Goal: Information Seeking & Learning: Find specific fact

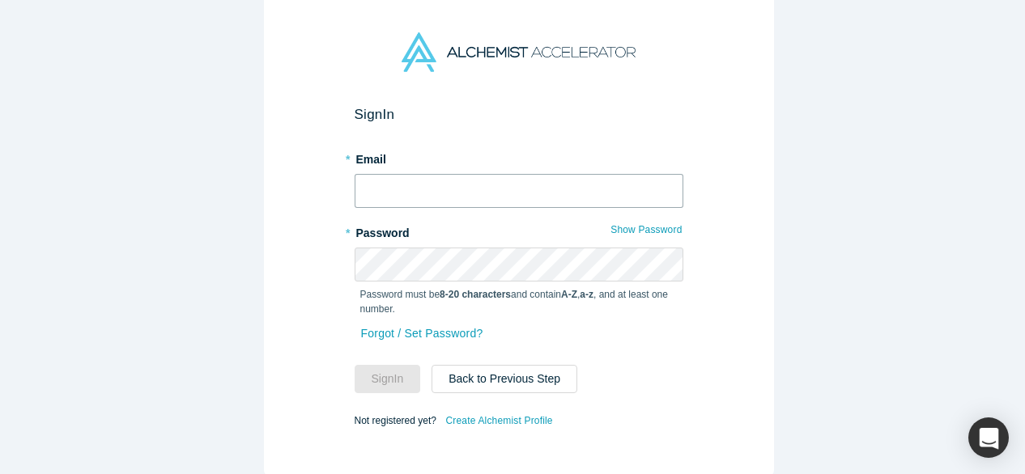
type input "[EMAIL_ADDRESS][DOMAIN_NAME]"
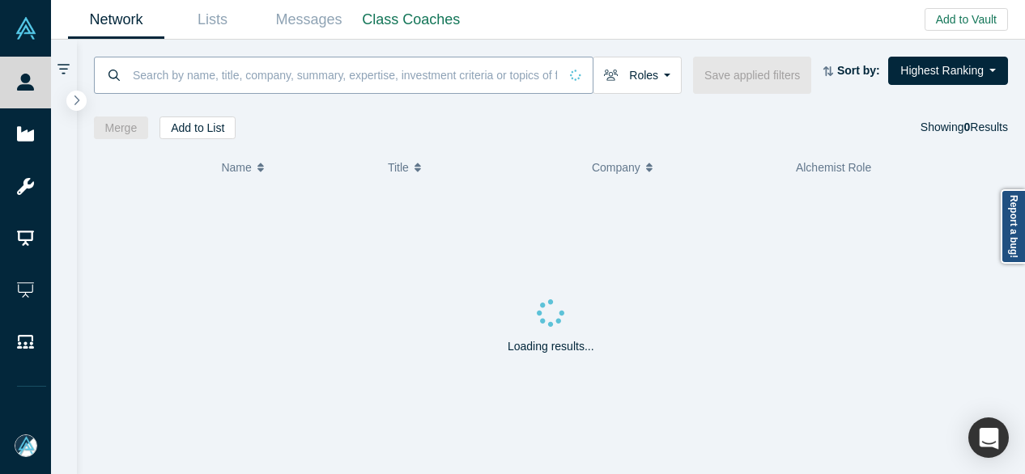
click at [516, 71] on input at bounding box center [344, 75] width 427 height 38
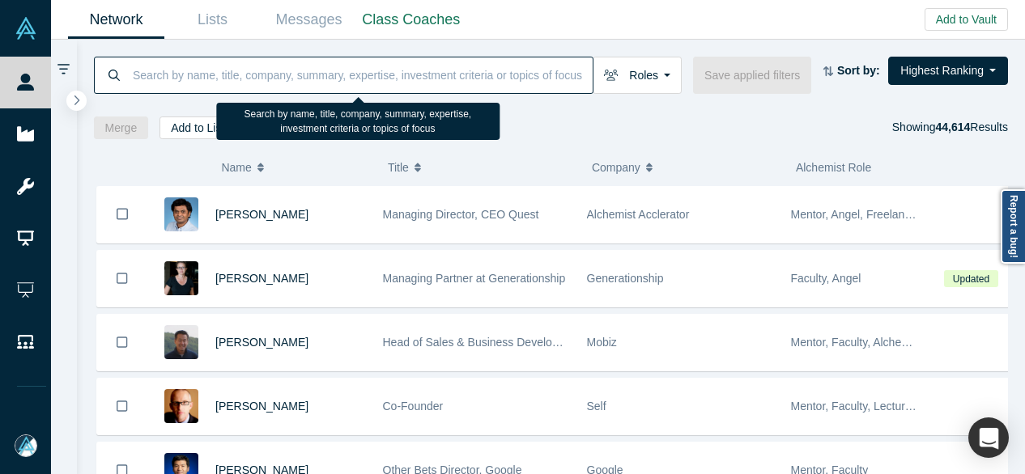
paste input "[PERSON_NAME]"
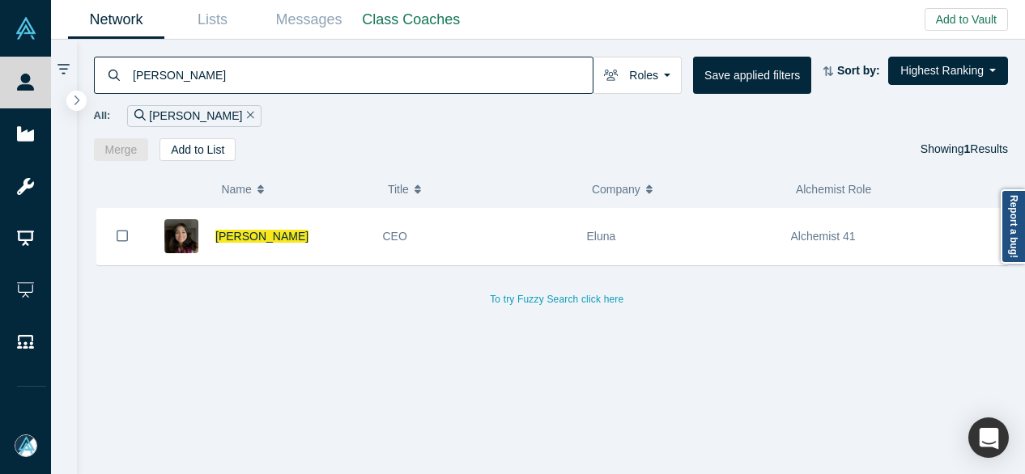
drag, startPoint x: 231, startPoint y: 72, endPoint x: 121, endPoint y: 90, distance: 110.7
click at [124, 78] on div "[PERSON_NAME]" at bounding box center [344, 75] width 500 height 37
paste input "[PERSON_NAME]"
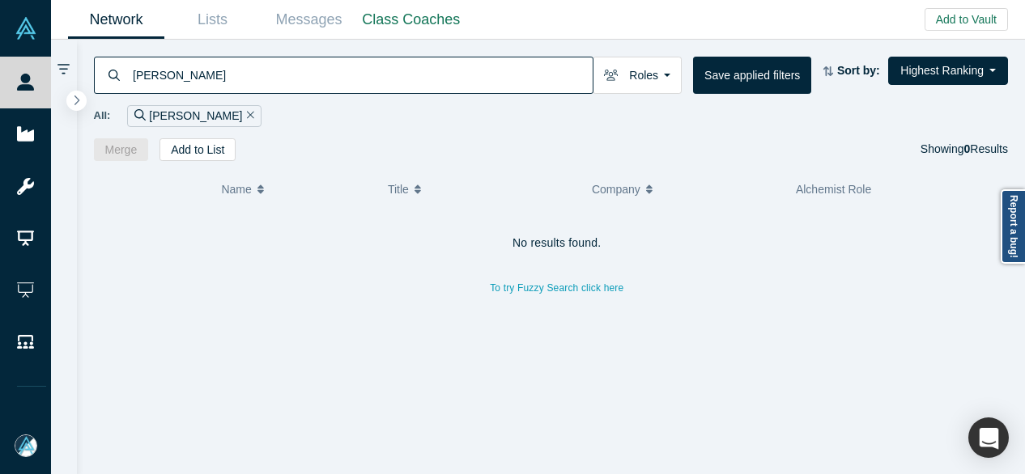
drag, startPoint x: 309, startPoint y: 80, endPoint x: 129, endPoint y: 77, distance: 180.6
click at [129, 77] on div "[PERSON_NAME]" at bounding box center [344, 75] width 500 height 37
paste input "Vetri [PERSON_NAME]"
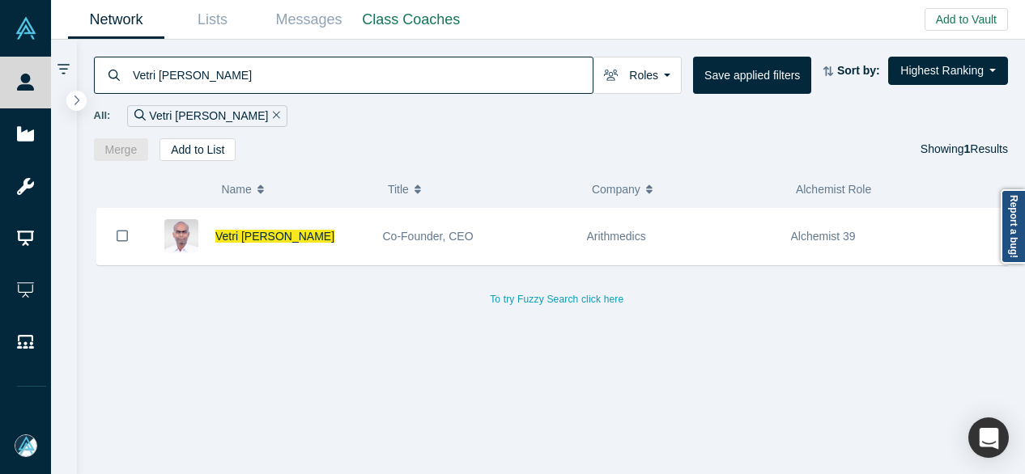
type input "Vetri [PERSON_NAME]"
